Goal: Transaction & Acquisition: Purchase product/service

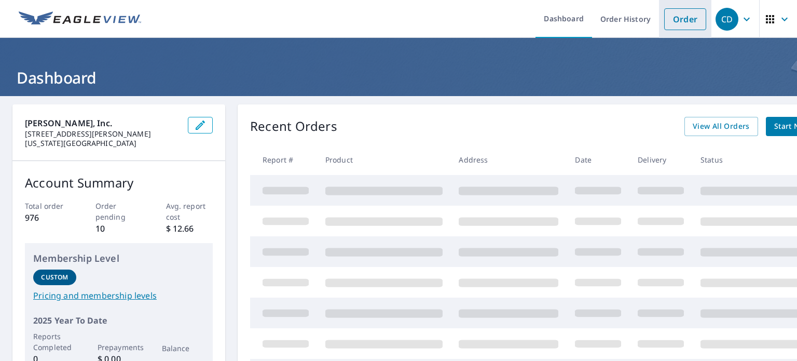
click at [686, 26] on link "Order" at bounding box center [685, 19] width 42 height 22
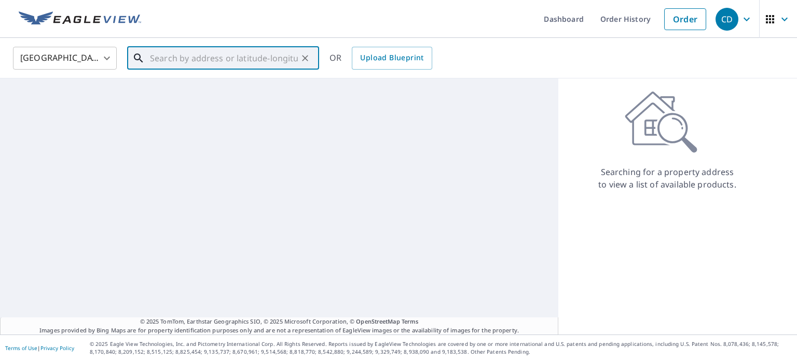
click at [173, 56] on input "text" at bounding box center [224, 58] width 148 height 29
paste input "[STREET_ADDRESS]"
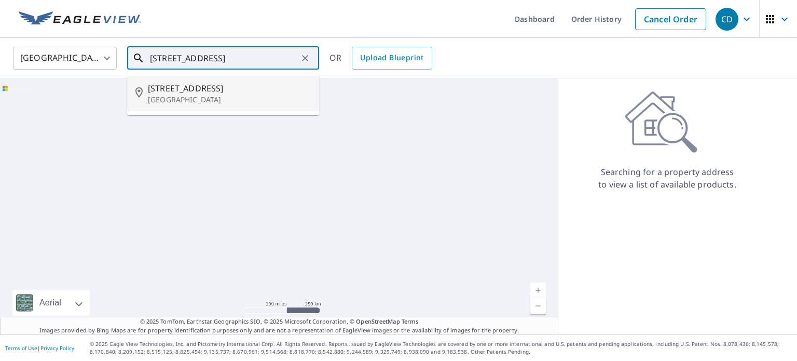
click at [219, 96] on p "[GEOGRAPHIC_DATA]" at bounding box center [229, 99] width 163 height 10
type input "[STREET_ADDRESS]"
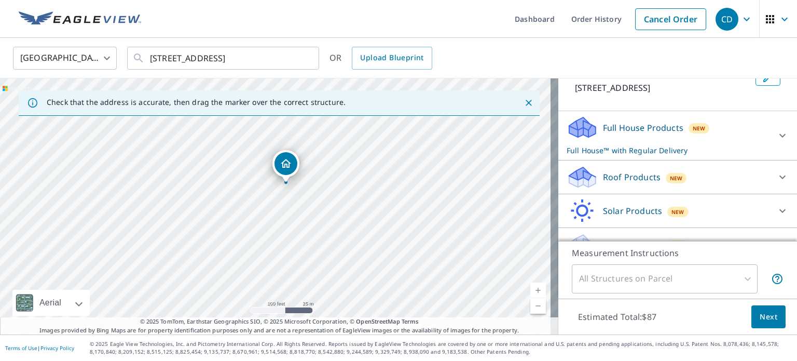
scroll to position [77, 0]
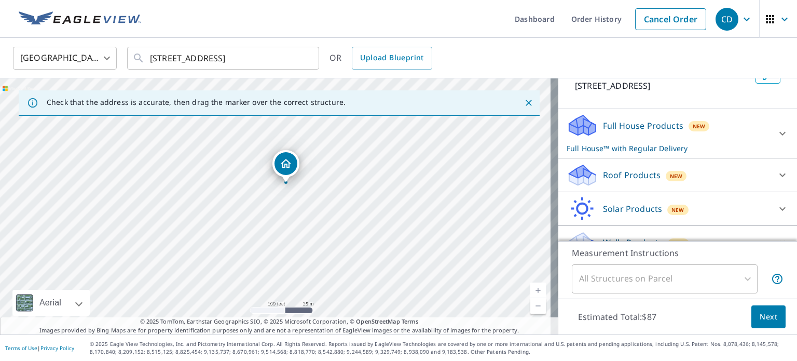
click at [603, 181] on p "Roof Products" at bounding box center [632, 175] width 58 height 12
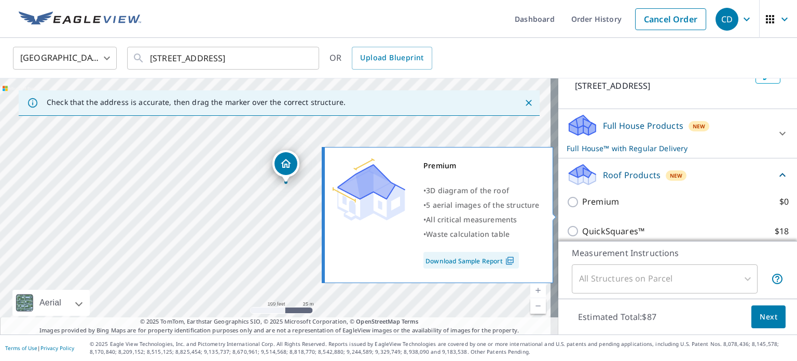
click at [583, 208] on p "Premium" at bounding box center [600, 201] width 37 height 13
click at [582, 208] on input "Premium $0" at bounding box center [575, 202] width 16 height 12
checkbox input "true"
checkbox input "false"
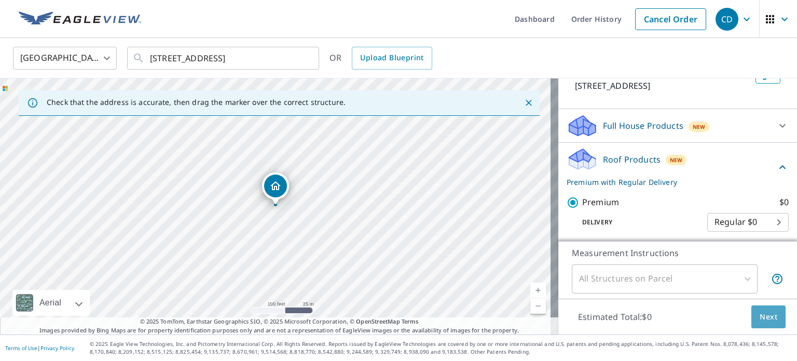
click at [768, 321] on span "Next" at bounding box center [769, 316] width 18 height 13
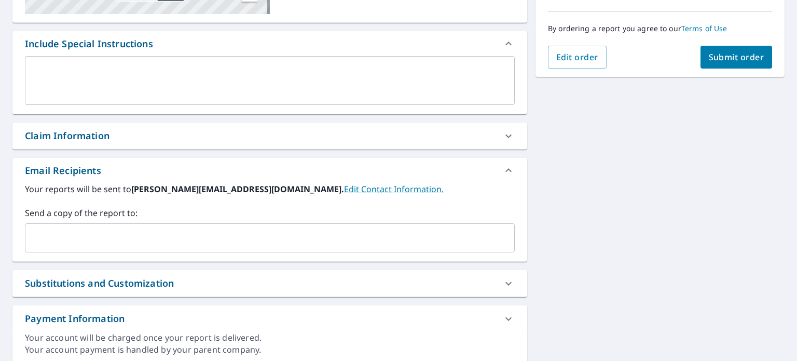
scroll to position [259, 0]
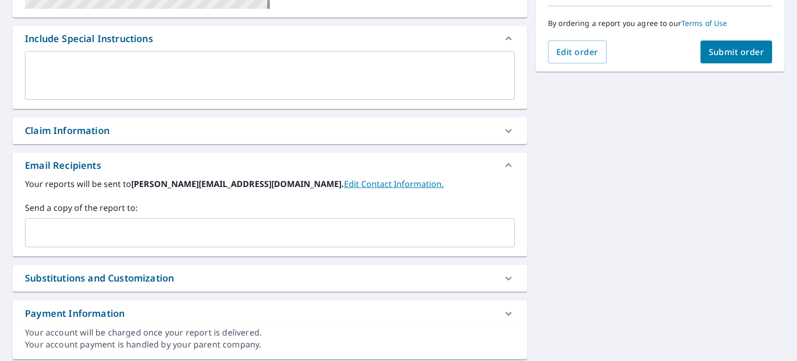
click at [119, 245] on div "​" at bounding box center [270, 232] width 490 height 29
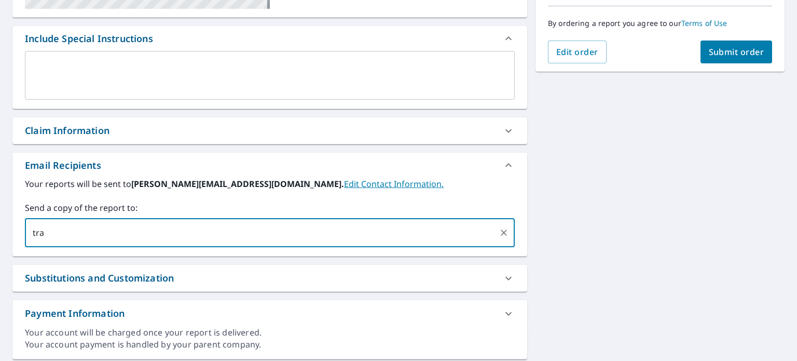
type input "[PERSON_NAME][EMAIL_ADDRESS][DOMAIN_NAME]"
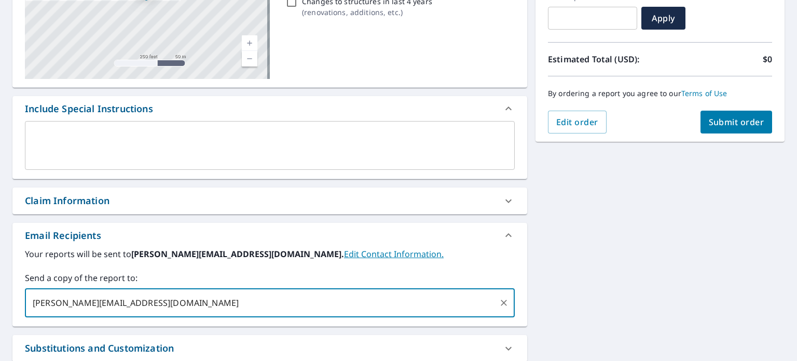
scroll to position [104, 0]
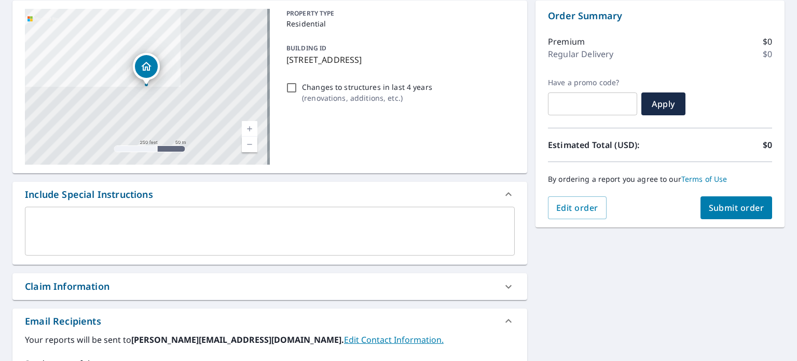
click at [733, 212] on span "Submit order" at bounding box center [737, 207] width 56 height 11
checkbox input "true"
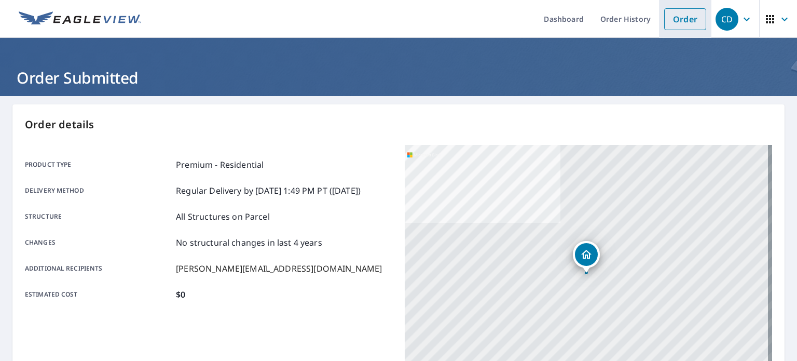
click at [670, 16] on link "Order" at bounding box center [685, 19] width 42 height 22
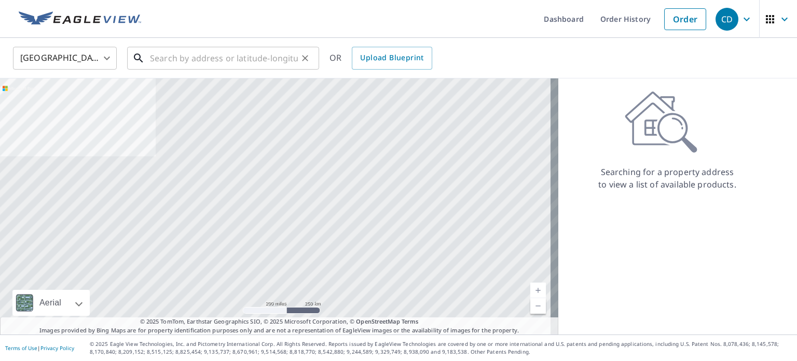
click at [214, 58] on input "text" at bounding box center [224, 58] width 148 height 29
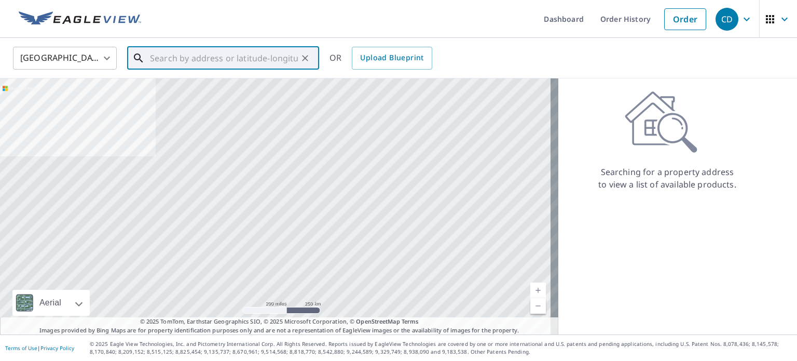
paste input "[STREET_ADDRESS]"
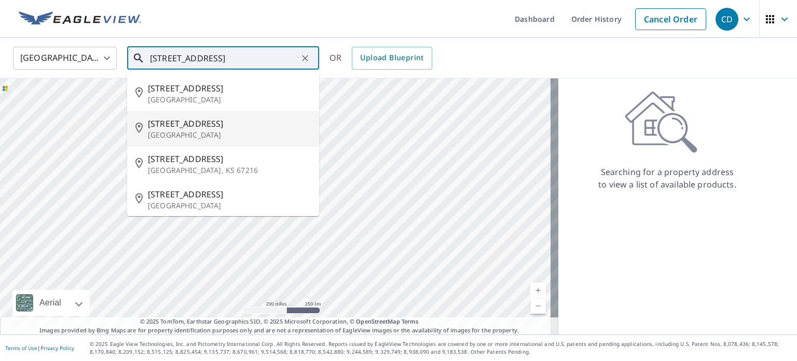
click at [199, 140] on p "[GEOGRAPHIC_DATA]" at bounding box center [229, 135] width 163 height 10
type input "[STREET_ADDRESS]"
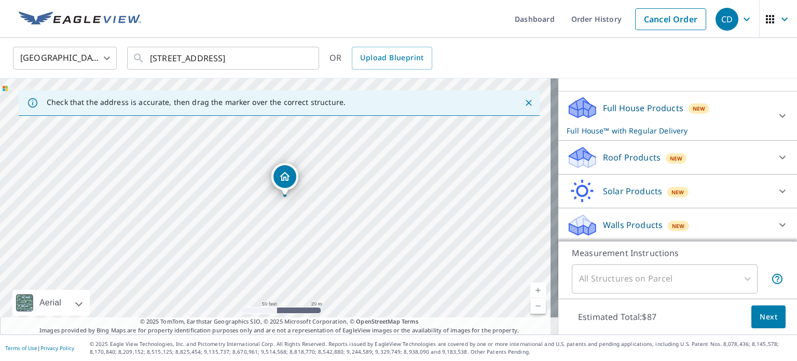
click at [604, 163] on div "Roof Products New" at bounding box center [668, 157] width 203 height 24
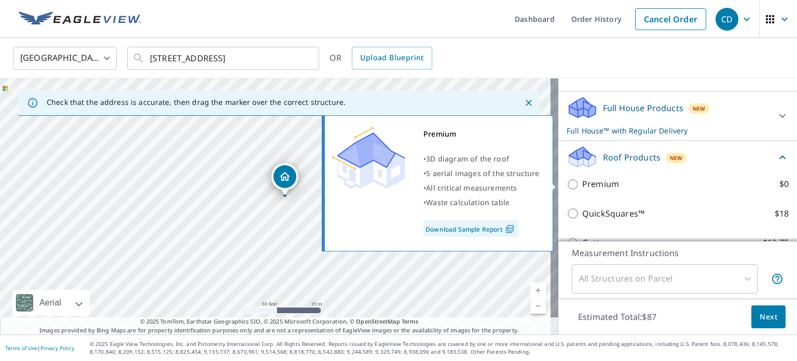
click at [590, 187] on p "Premium" at bounding box center [600, 183] width 37 height 13
click at [582, 187] on input "Premium $0" at bounding box center [575, 184] width 16 height 12
checkbox input "true"
checkbox input "false"
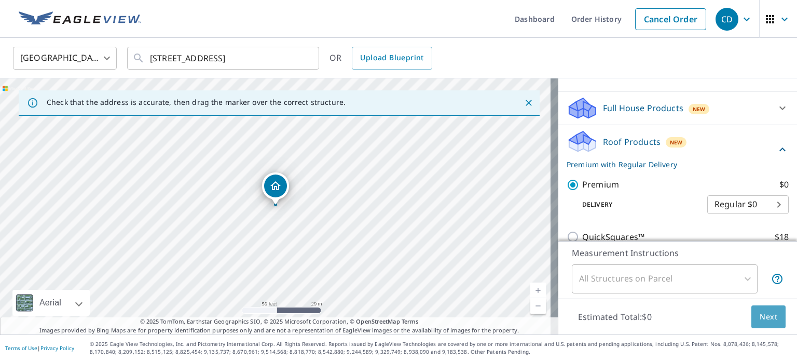
click at [760, 319] on span "Next" at bounding box center [769, 316] width 18 height 13
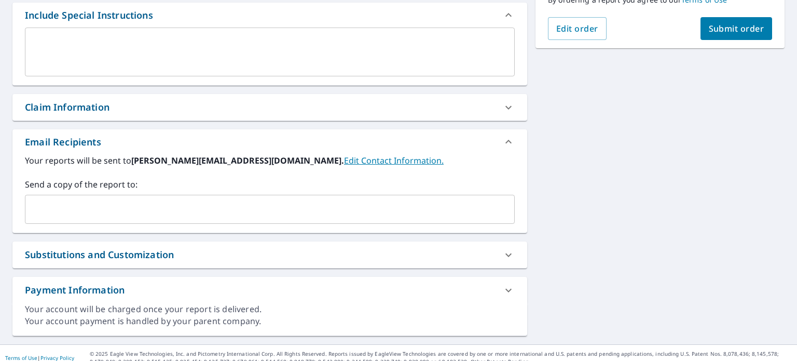
scroll to position [292, 0]
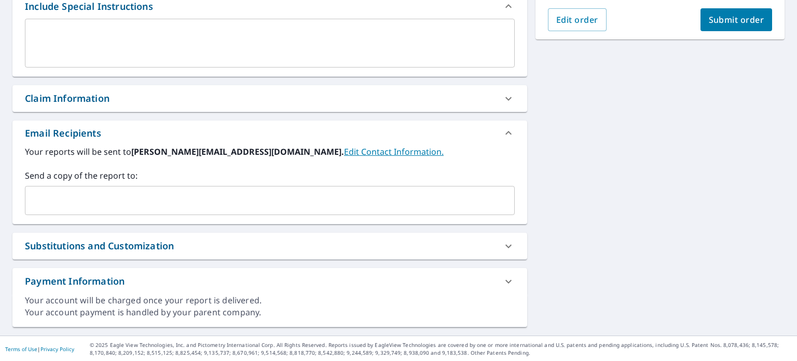
click at [126, 196] on input "text" at bounding box center [262, 200] width 465 height 20
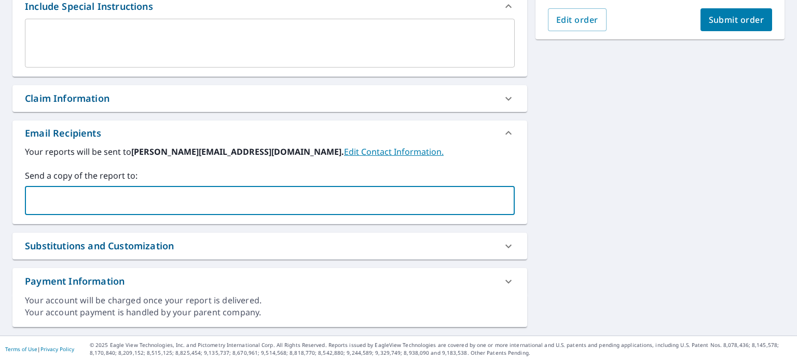
type input "[PERSON_NAME][EMAIL_ADDRESS][DOMAIN_NAME]"
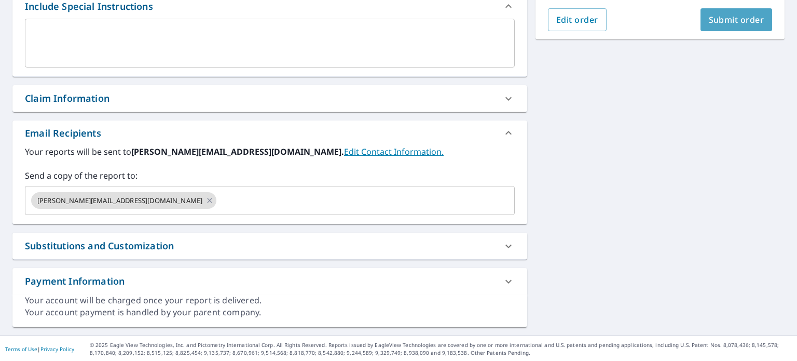
click at [710, 21] on span "Submit order" at bounding box center [737, 19] width 56 height 11
checkbox input "true"
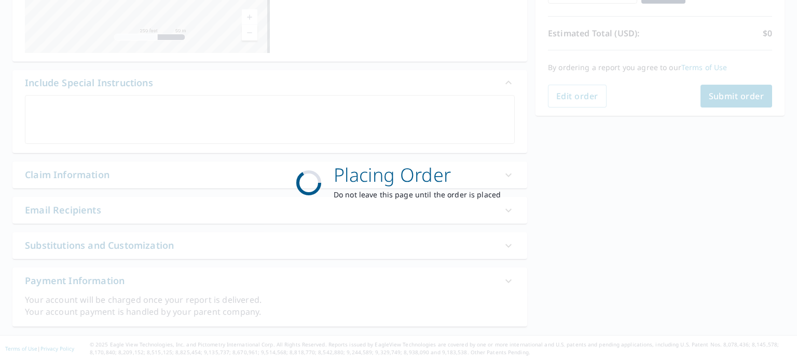
scroll to position [215, 0]
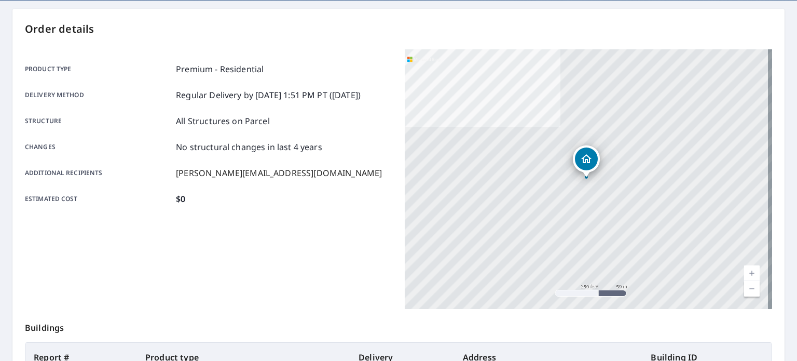
scroll to position [93, 0]
